Goal: Navigation & Orientation: Find specific page/section

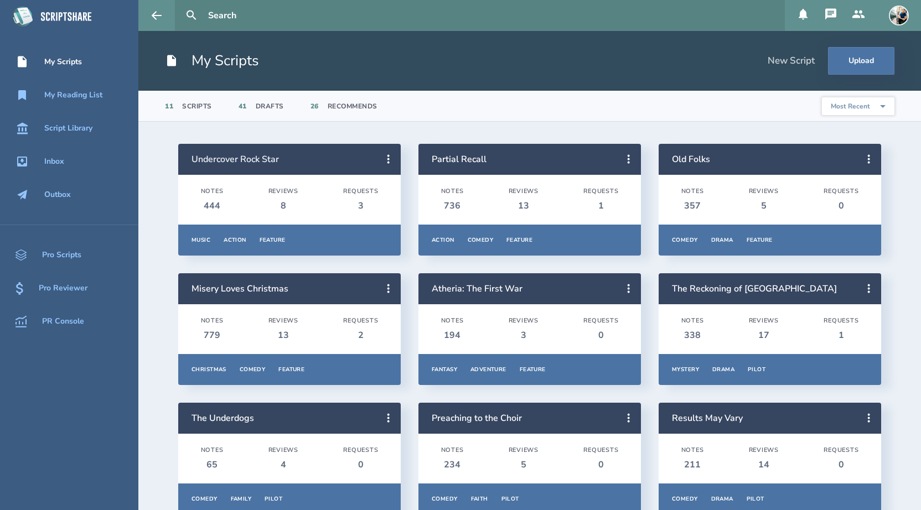
click at [198, 161] on link "Undercover Rock Star" at bounding box center [234, 159] width 87 height 12
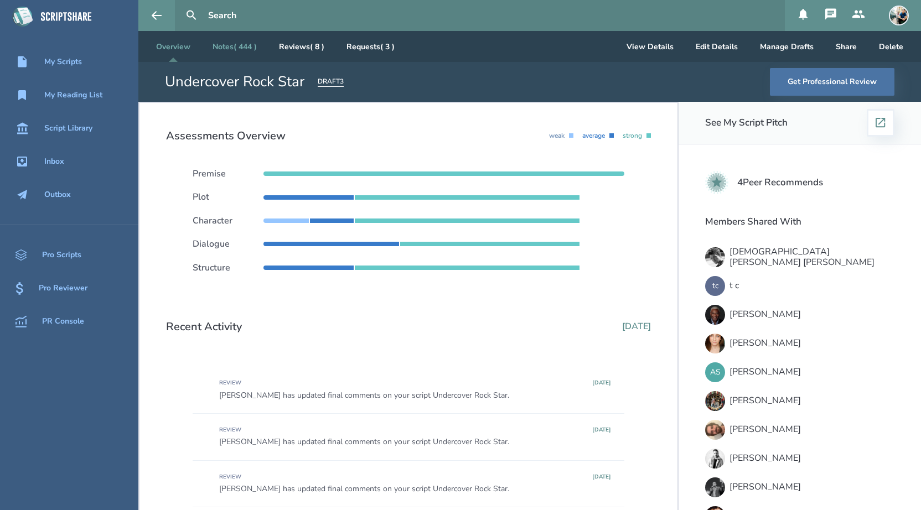
click at [257, 48] on link "Notes ( 444 )" at bounding box center [235, 46] width 62 height 31
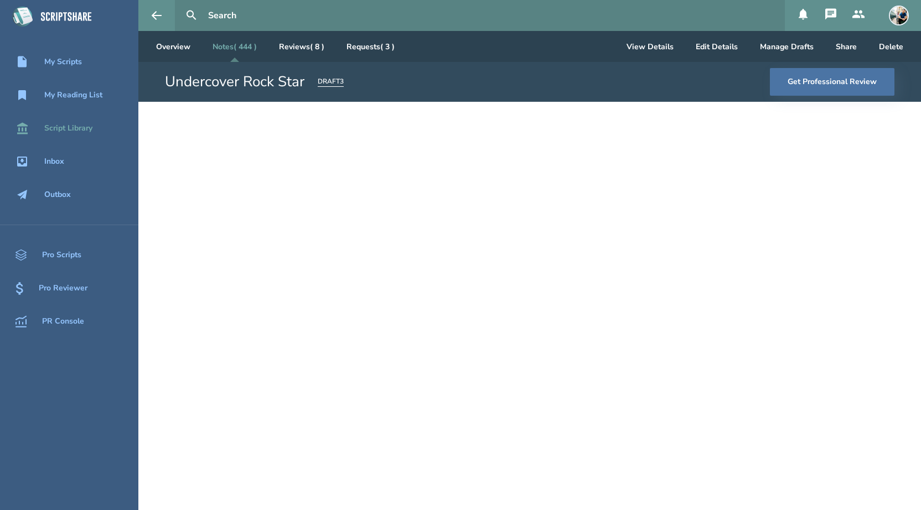
click at [79, 131] on div "Script Library" at bounding box center [68, 128] width 48 height 9
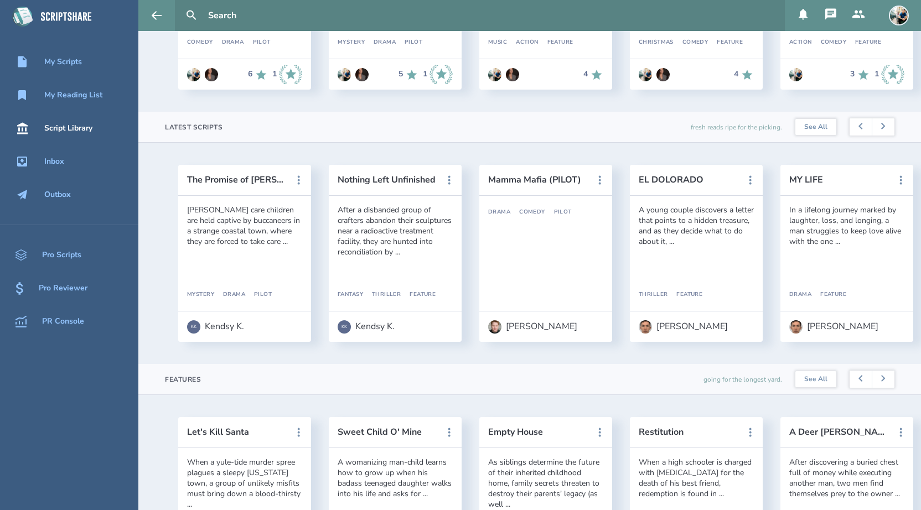
scroll to position [235, 0]
